Goal: Task Accomplishment & Management: Manage account settings

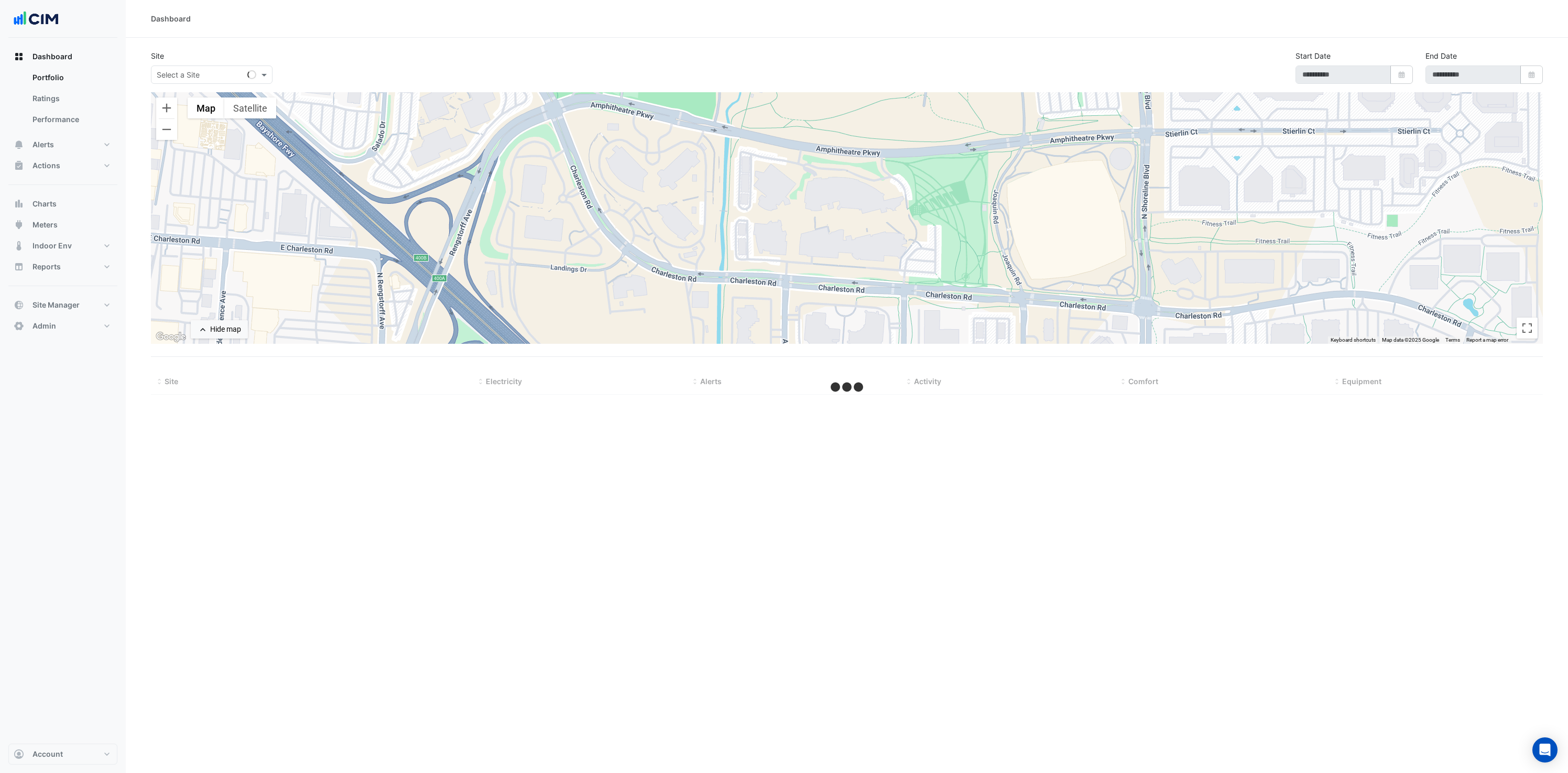
type input "**********"
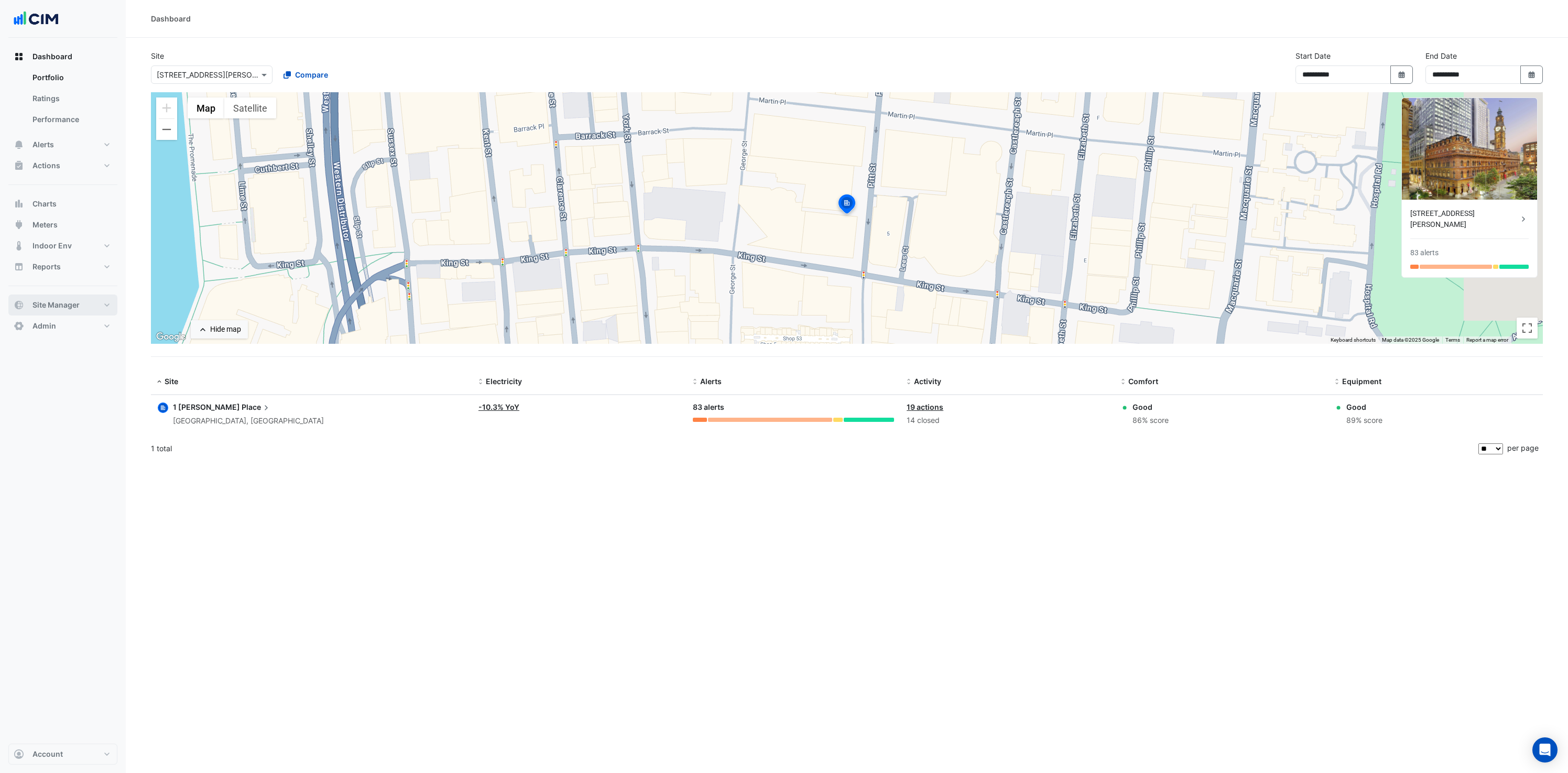
click at [58, 304] on span "Site Manager" at bounding box center [56, 305] width 47 height 11
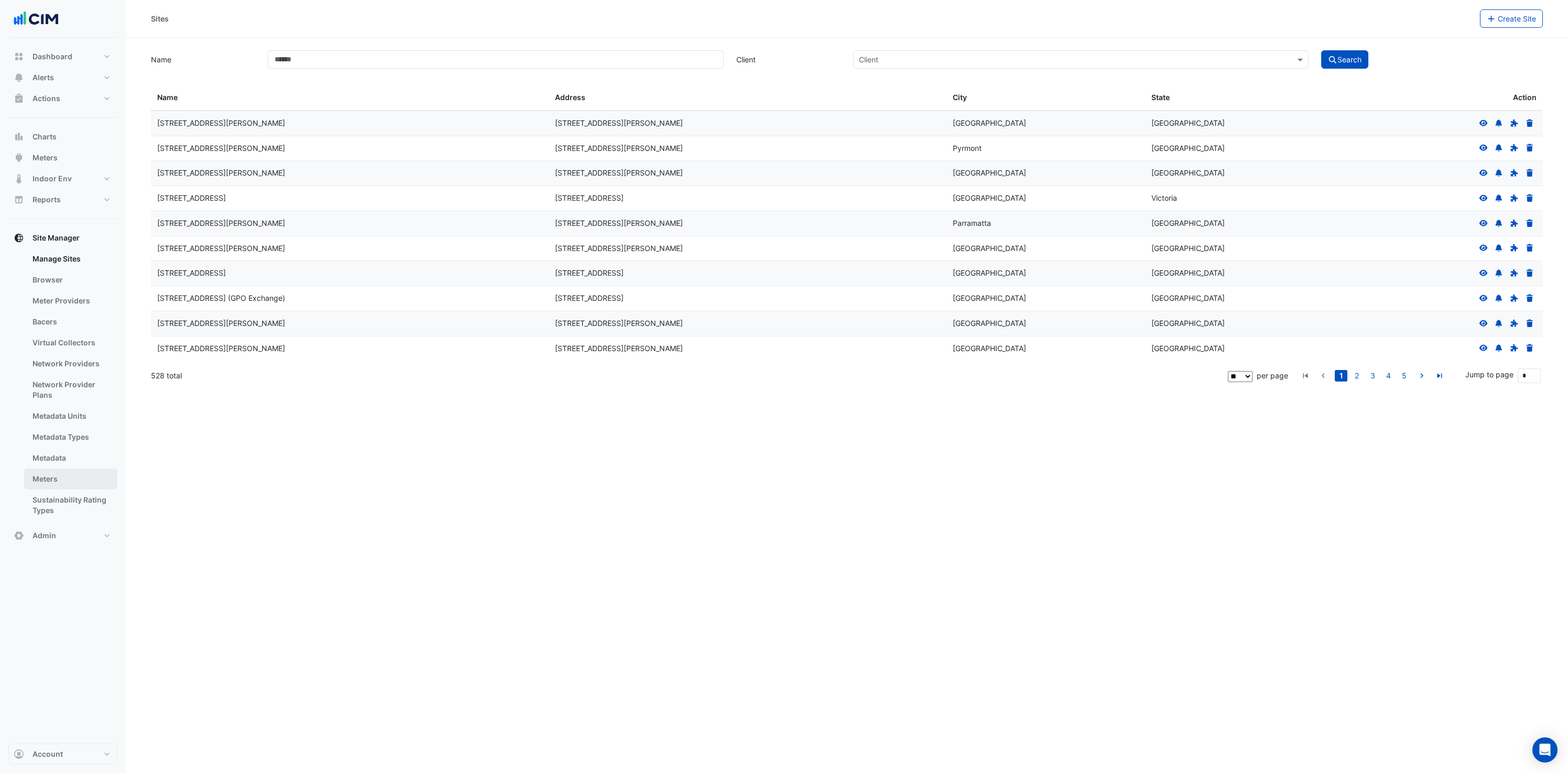
click at [56, 479] on link "Meters" at bounding box center [70, 479] width 93 height 21
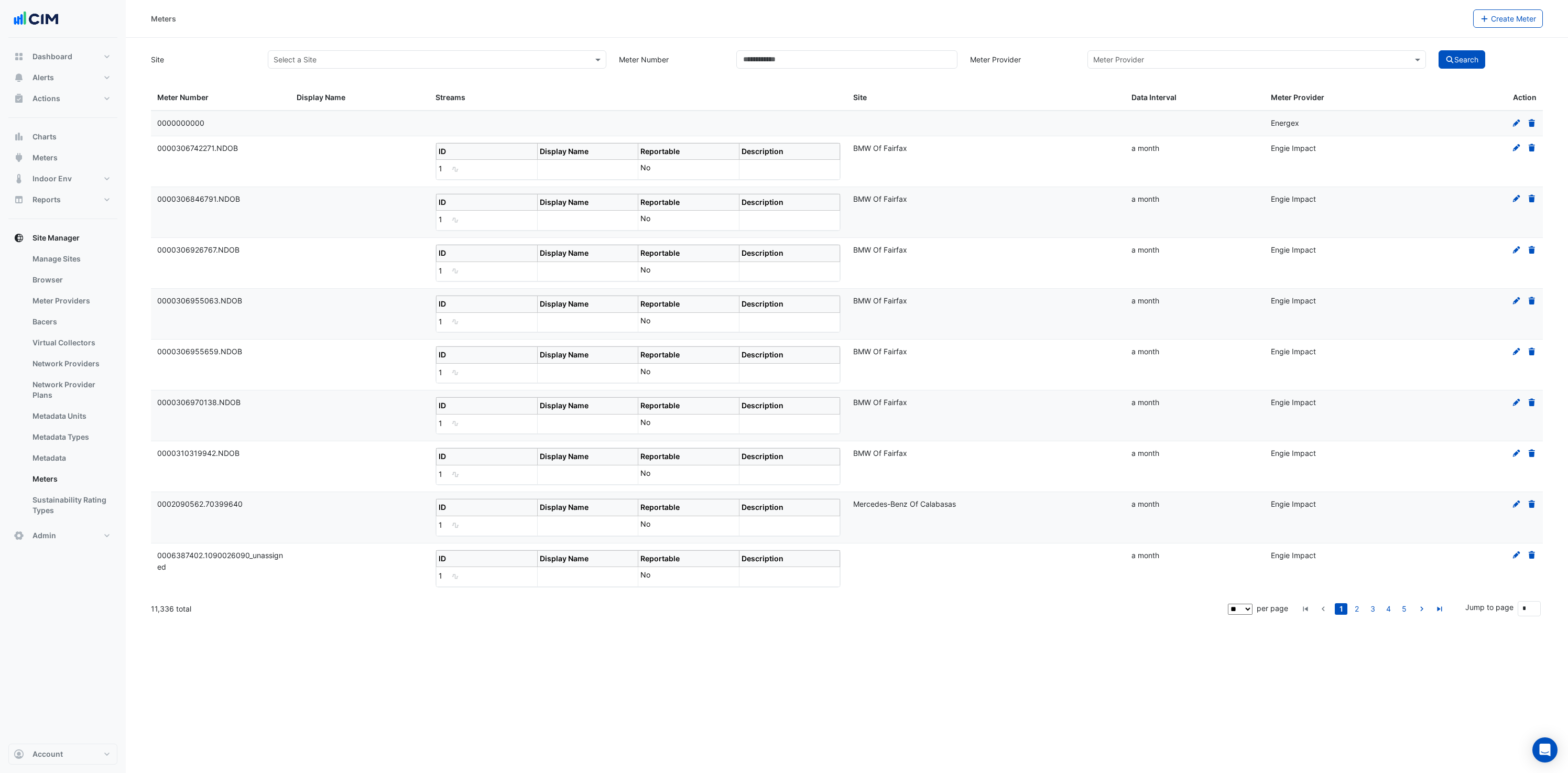
click at [392, 59] on input "text" at bounding box center [427, 60] width 306 height 11
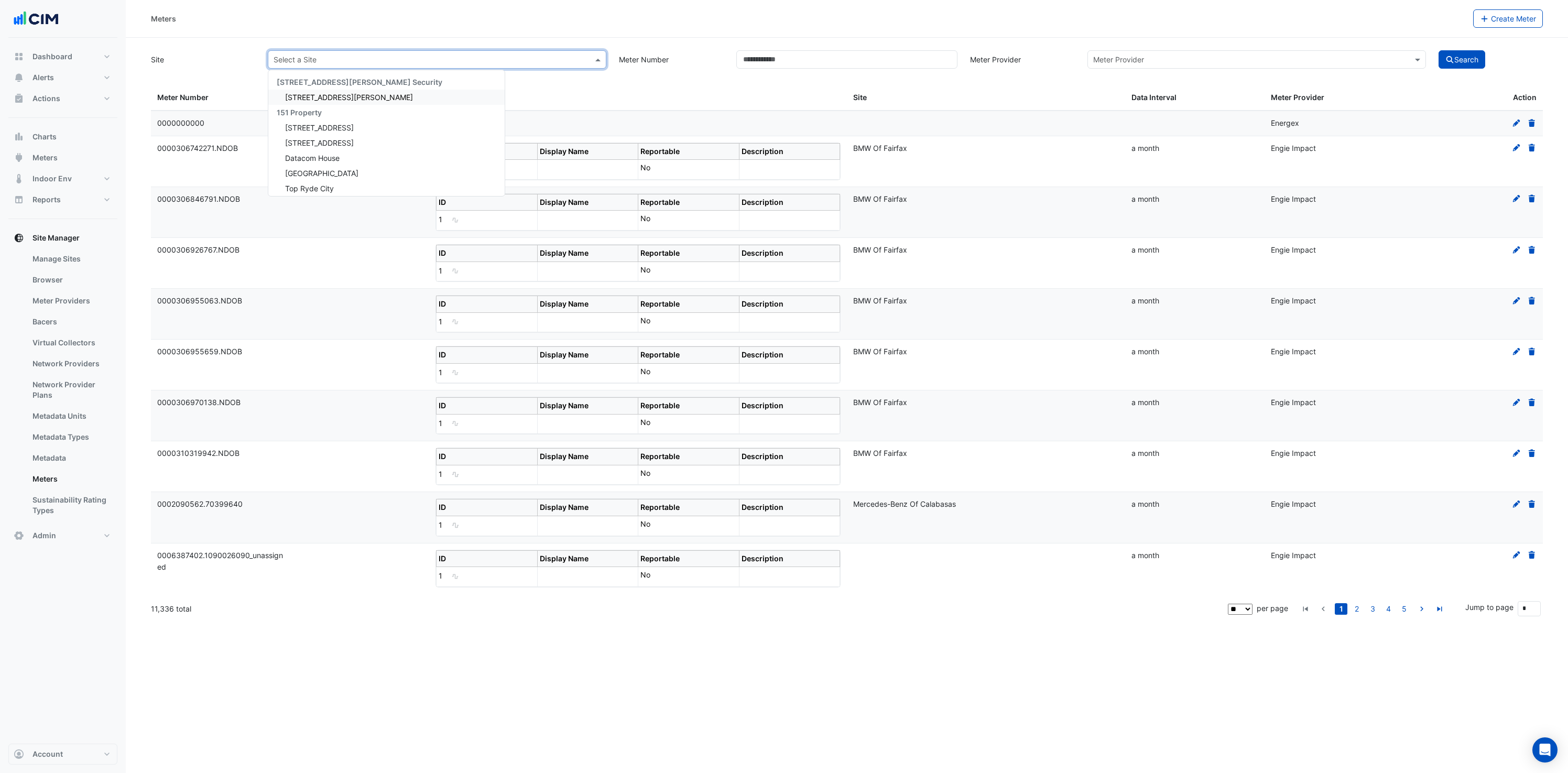
click at [392, 51] on div "Select a Site" at bounding box center [437, 59] width 338 height 18
click at [76, 253] on link "Manage Sites" at bounding box center [70, 259] width 93 height 21
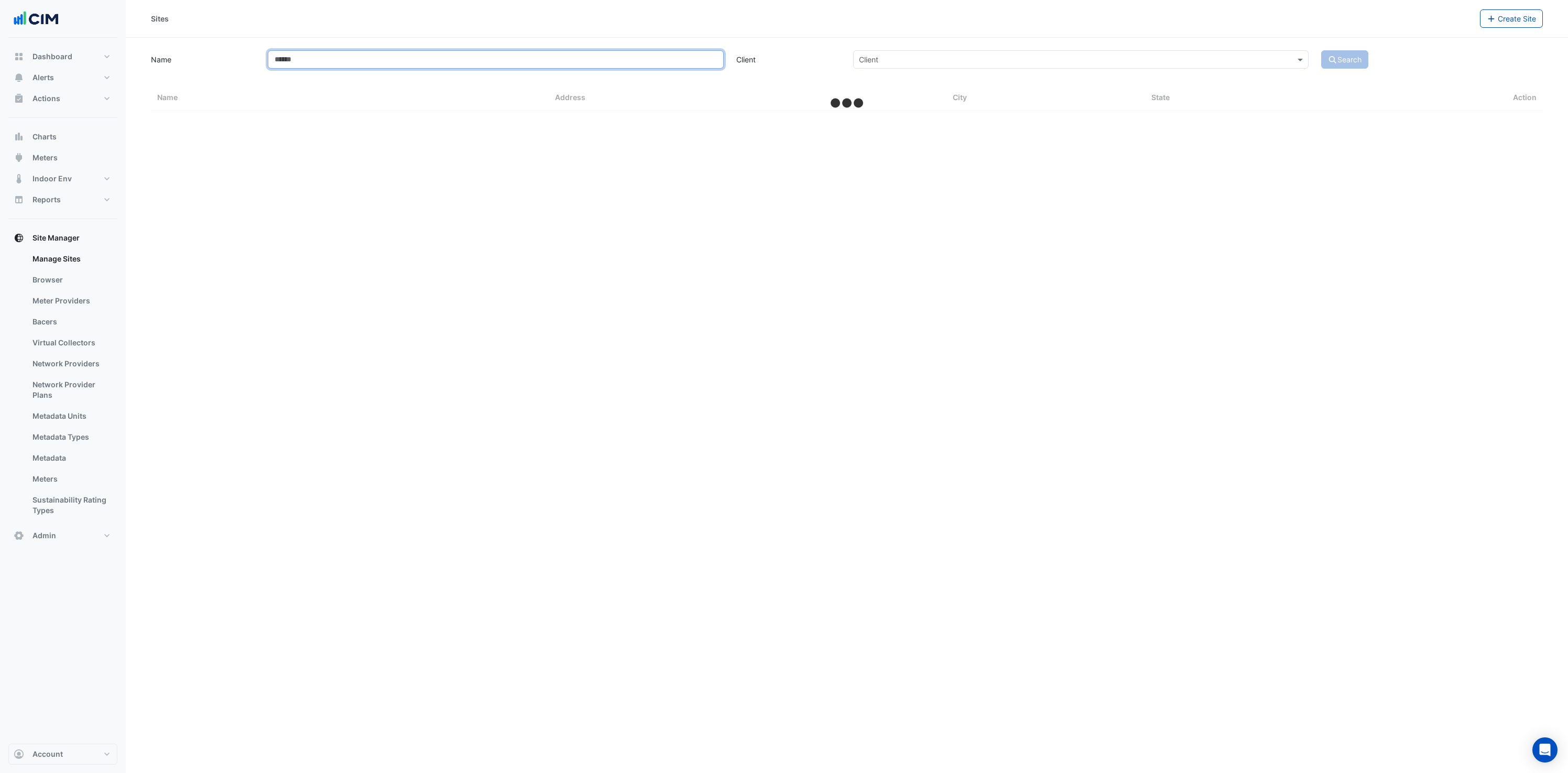
click at [380, 61] on input "Name" at bounding box center [495, 59] width 455 height 18
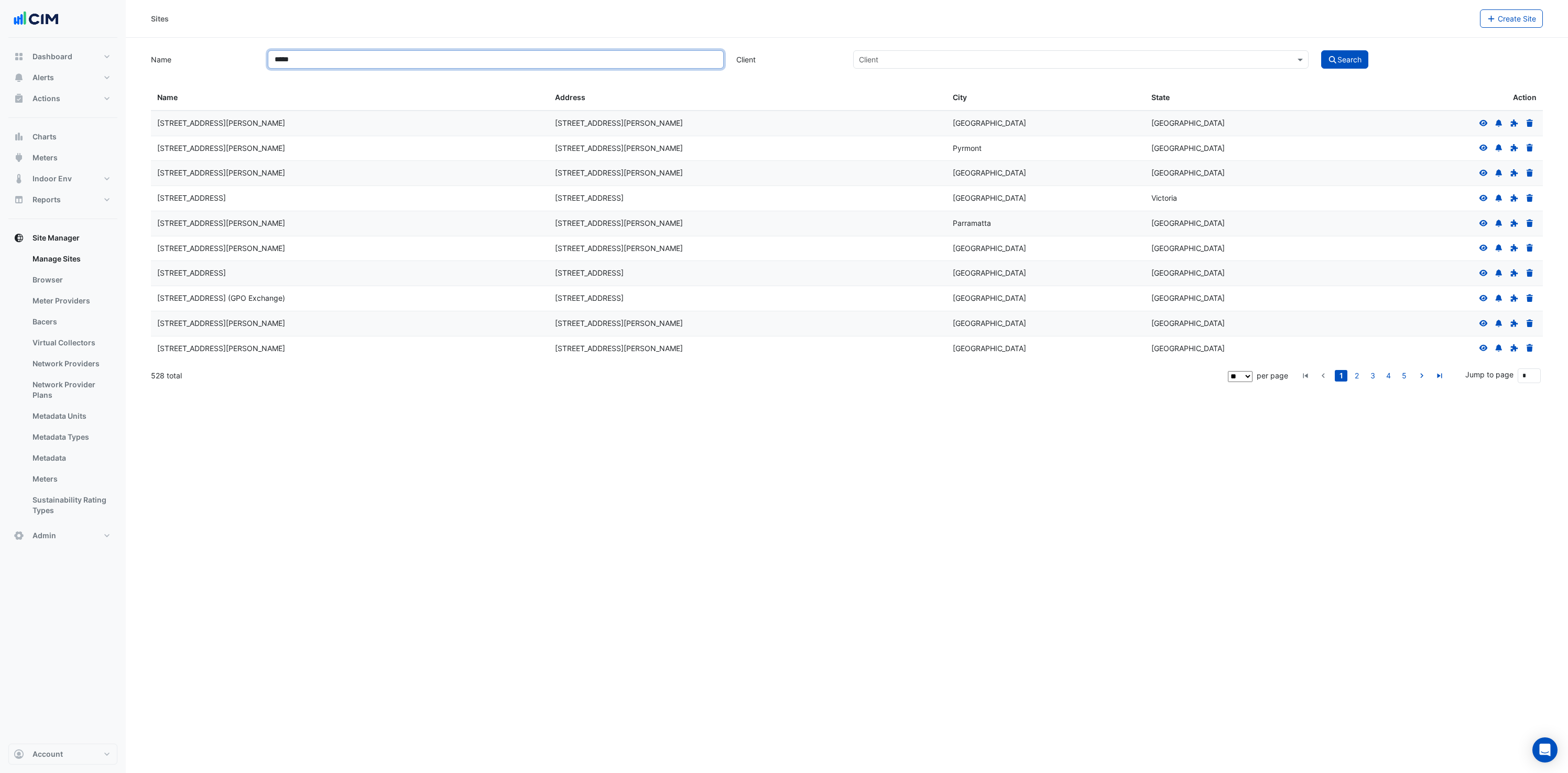
type input "*****"
click at [1321, 50] on button "Search" at bounding box center [1344, 59] width 47 height 18
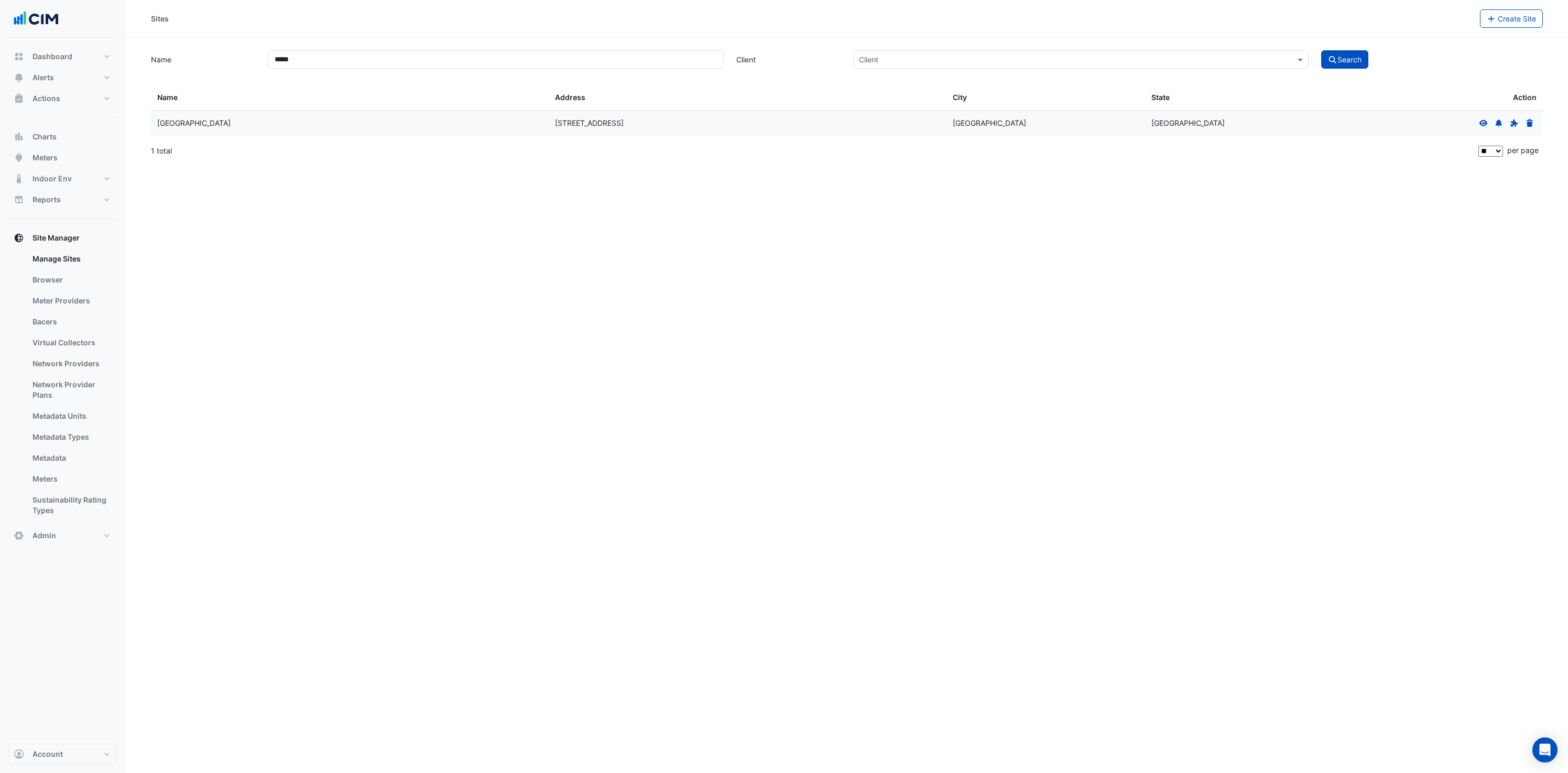
click at [1479, 124] on icon at bounding box center [1483, 123] width 9 height 8
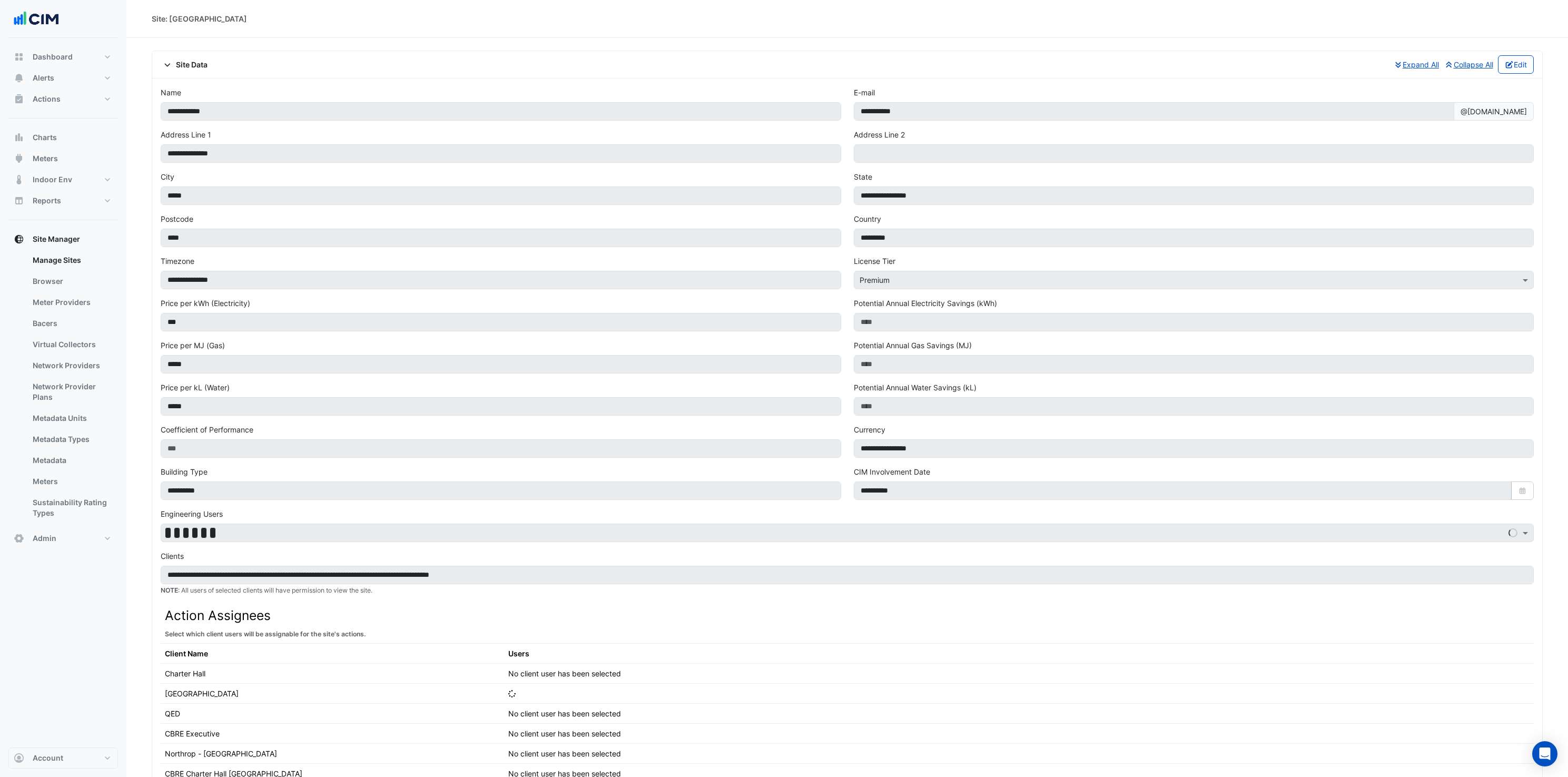
drag, startPoint x: 165, startPoint y: 54, endPoint x: 166, endPoint y: 60, distance: 6.1
click at [165, 54] on div "Site Data Expand All Collapse All Edit" at bounding box center [847, 65] width 1390 height 28
click at [166, 60] on fa-icon at bounding box center [167, 64] width 9 height 9
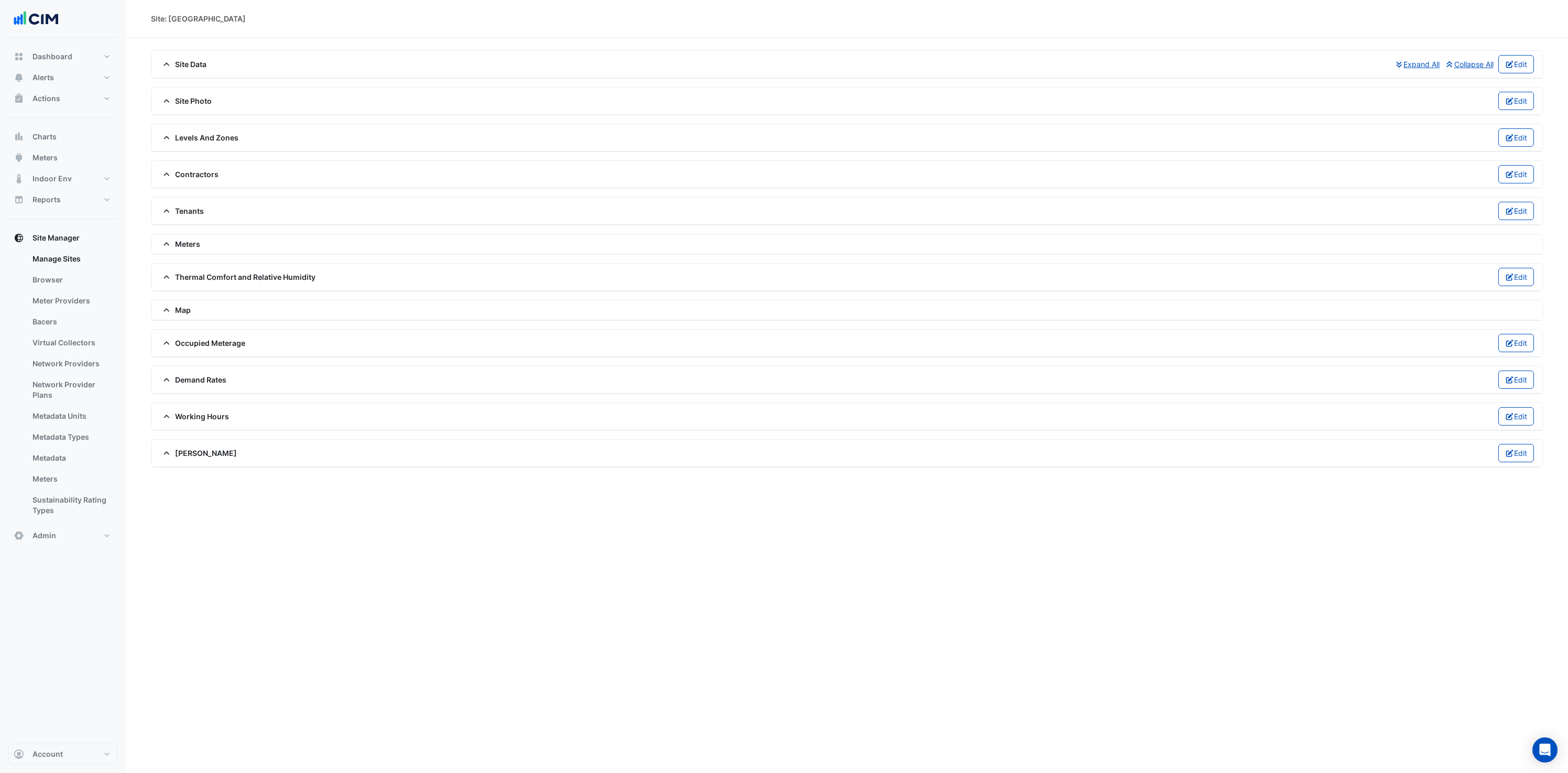
click at [169, 239] on span "Meters" at bounding box center [180, 244] width 40 height 11
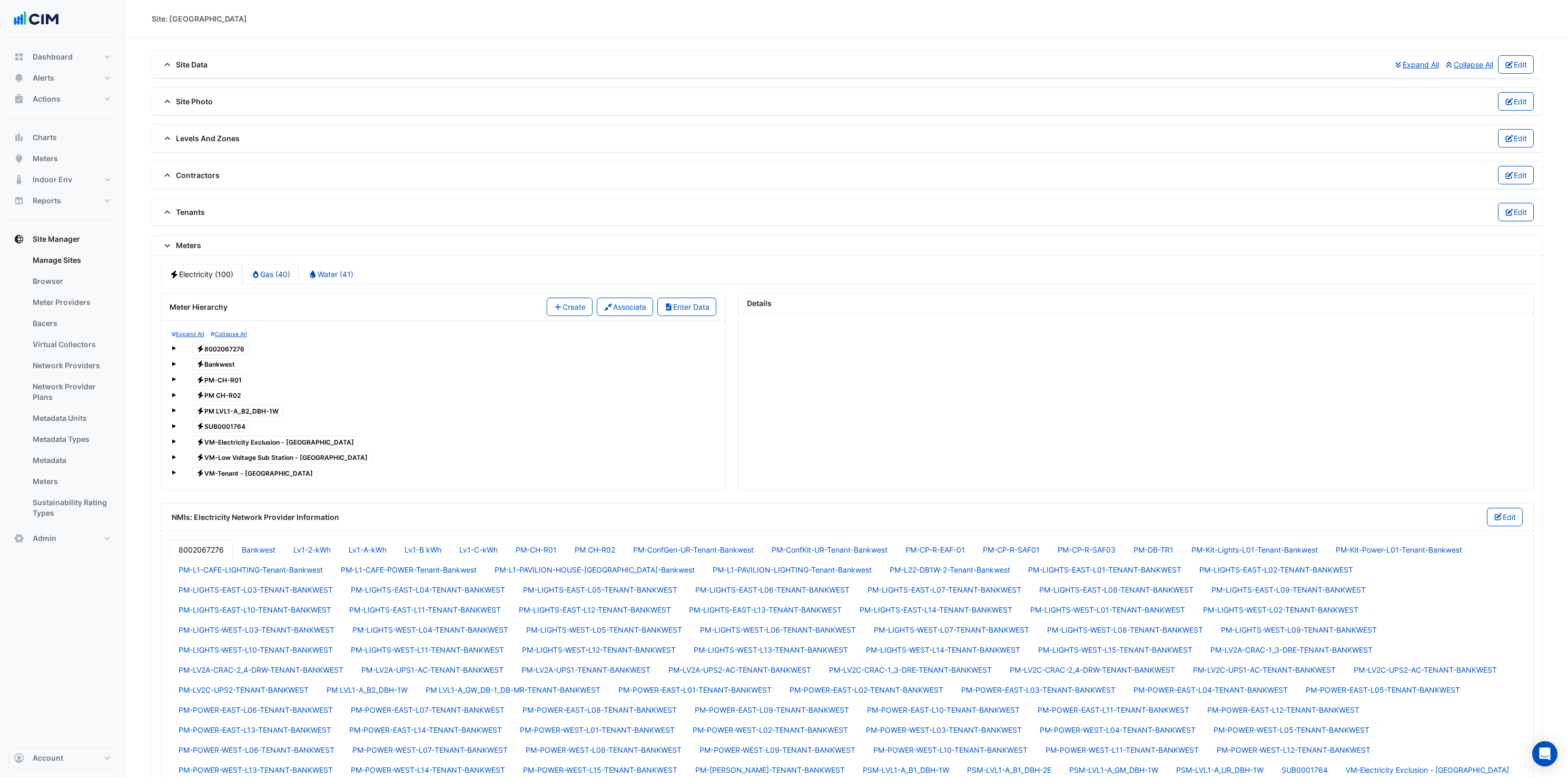
click at [270, 273] on link "Gas (40)" at bounding box center [271, 274] width 57 height 21
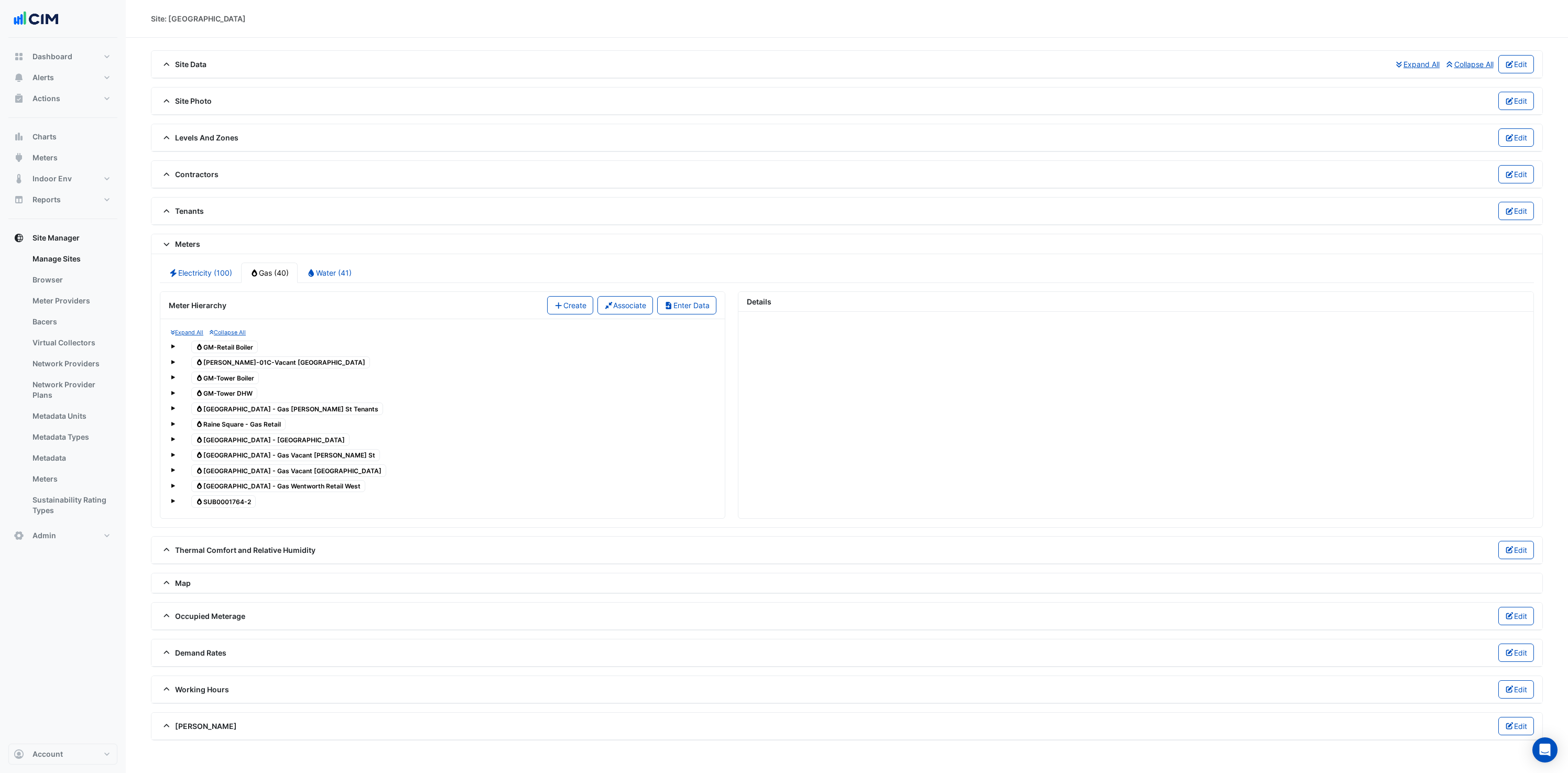
click at [174, 505] on div "Gas SUB0001764-2" at bounding box center [443, 501] width 544 height 14
click at [172, 502] on span at bounding box center [173, 501] width 4 height 4
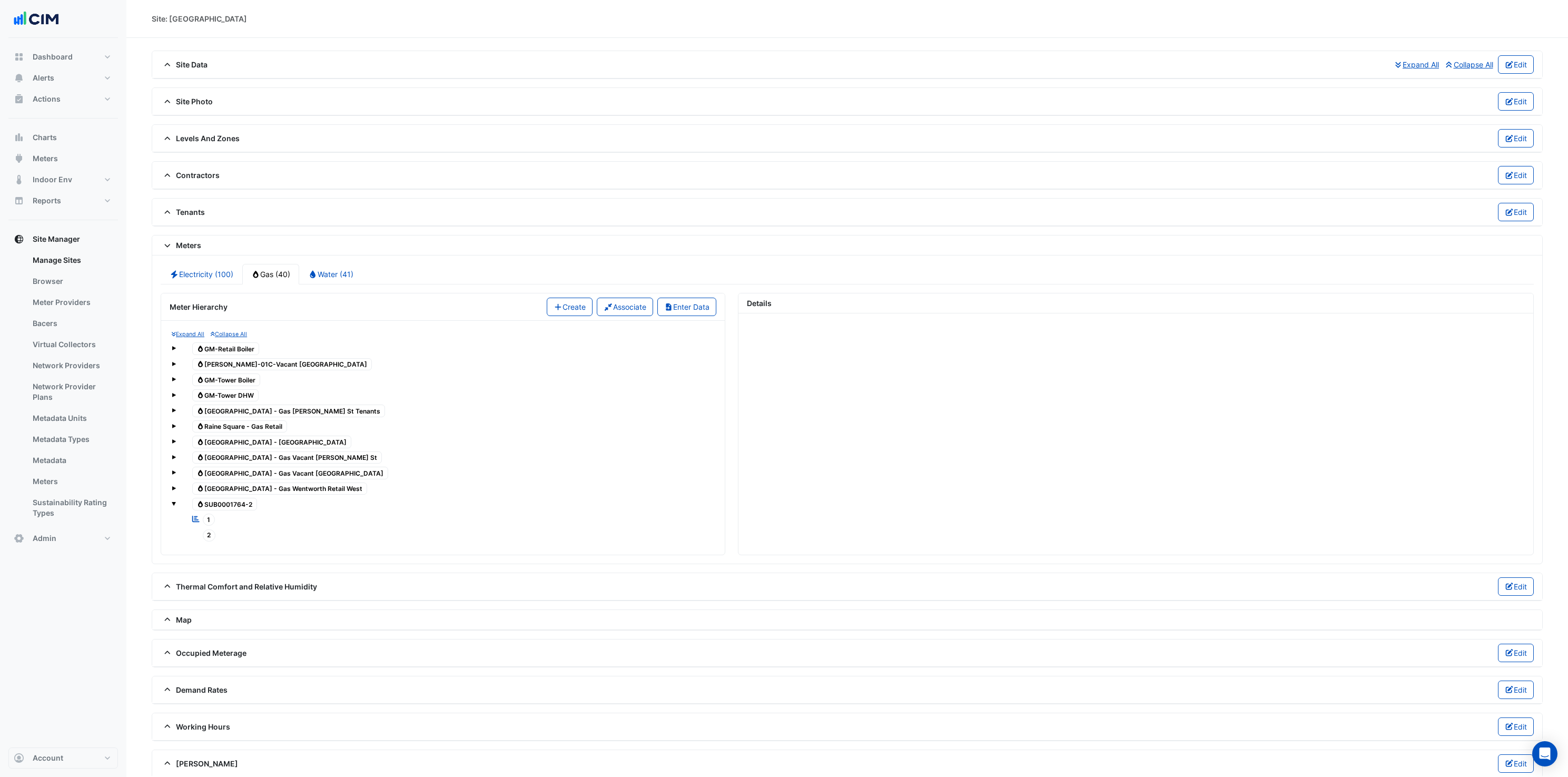
click at [208, 514] on span "1" at bounding box center [209, 519] width 13 height 12
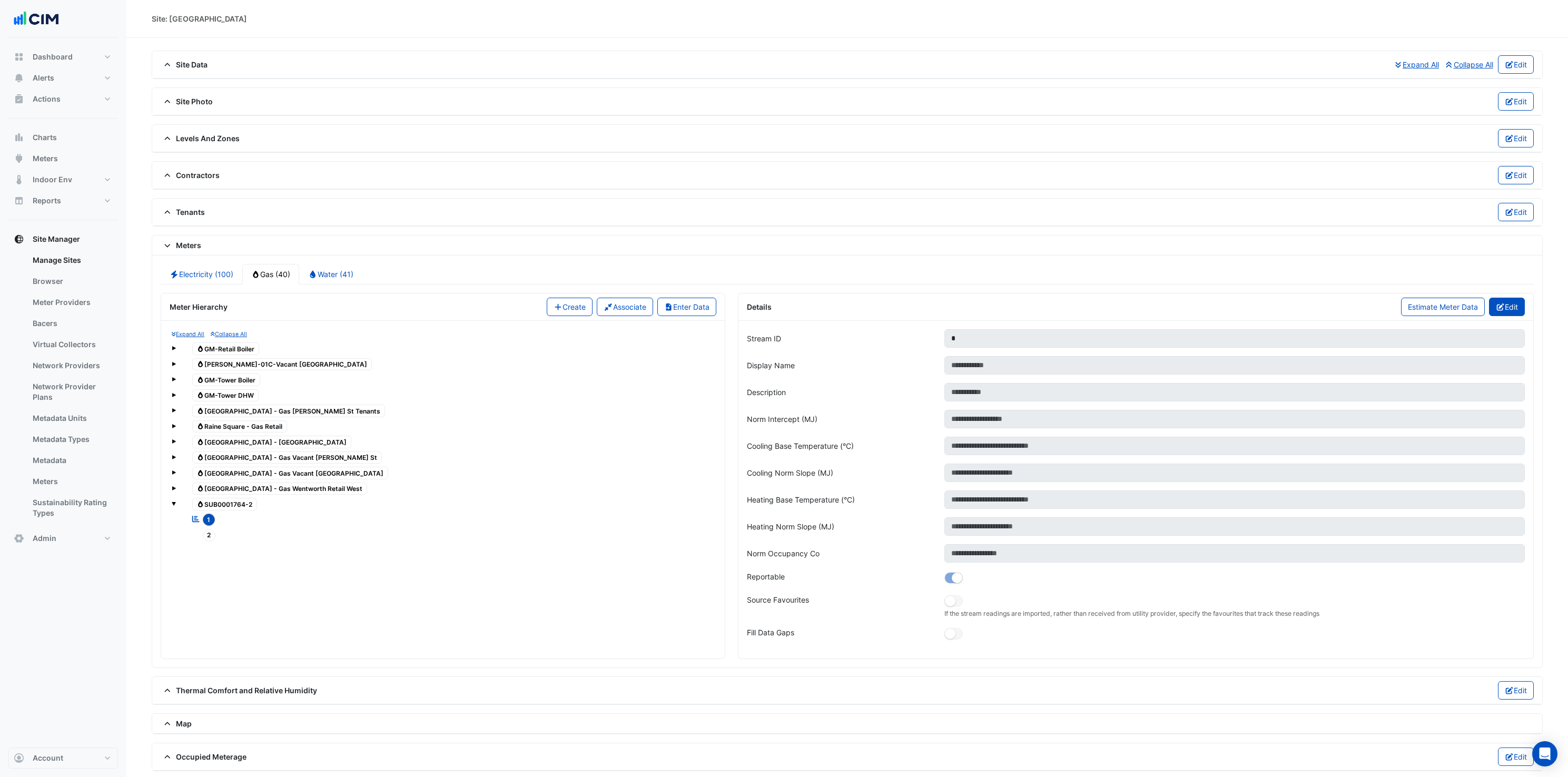
click at [1509, 315] on button "Edit" at bounding box center [1507, 307] width 37 height 18
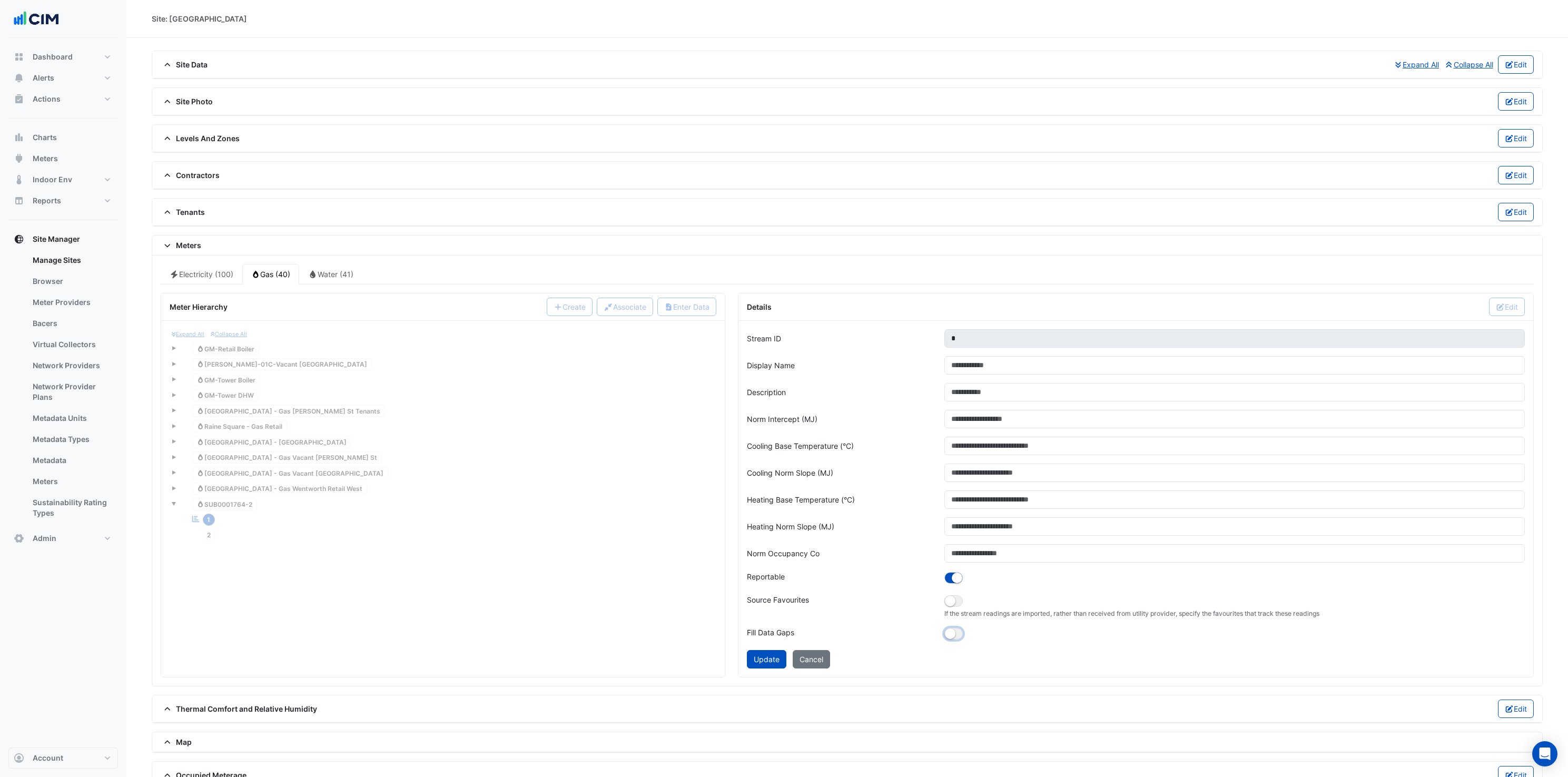
click at [947, 637] on small "button" at bounding box center [950, 633] width 11 height 11
click at [762, 655] on button "Update" at bounding box center [766, 659] width 40 height 18
